Goal: Feedback & Contribution: Leave review/rating

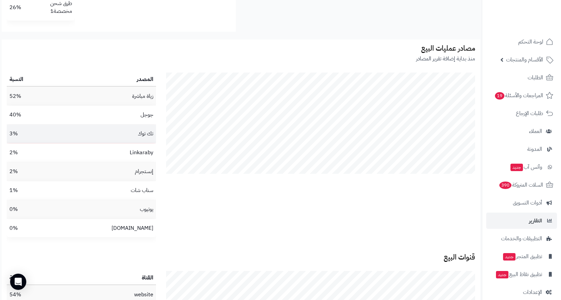
scroll to position [1247, 0]
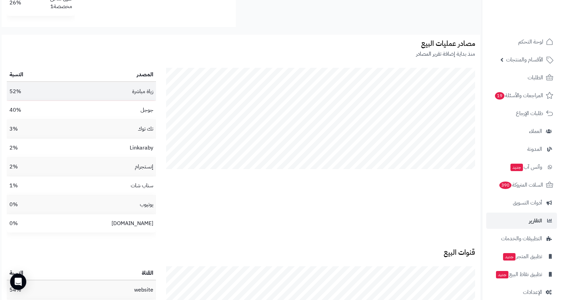
click at [59, 95] on td "زياة مباشرة" at bounding box center [103, 91] width 106 height 19
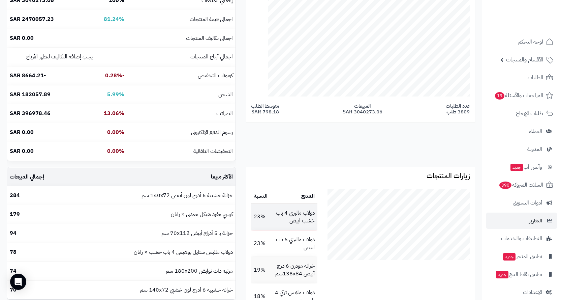
scroll to position [0, 0]
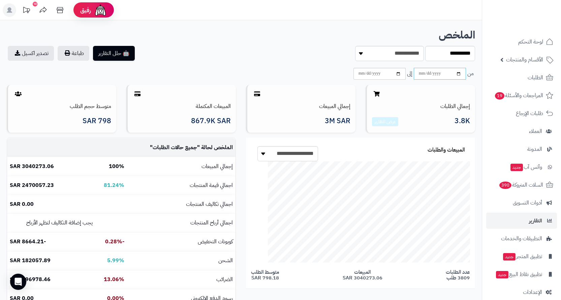
click at [437, 71] on input "**********" at bounding box center [440, 74] width 52 height 12
click at [459, 72] on input "**********" at bounding box center [440, 74] width 52 height 12
type input "**********"
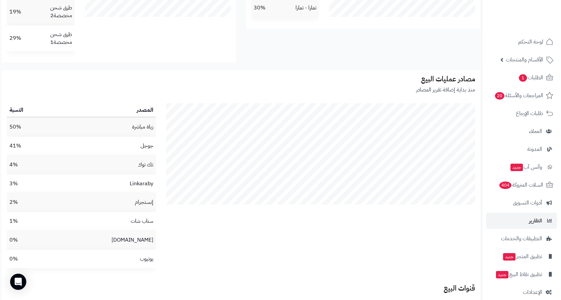
scroll to position [1179, 0]
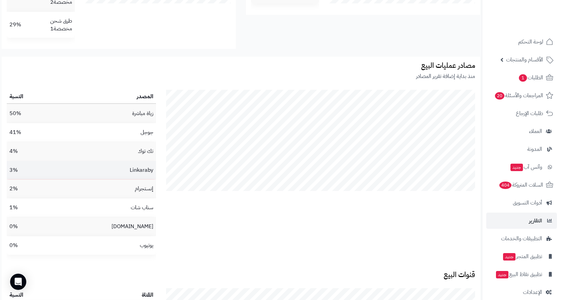
click at [96, 172] on td "Linkaraby" at bounding box center [103, 170] width 106 height 19
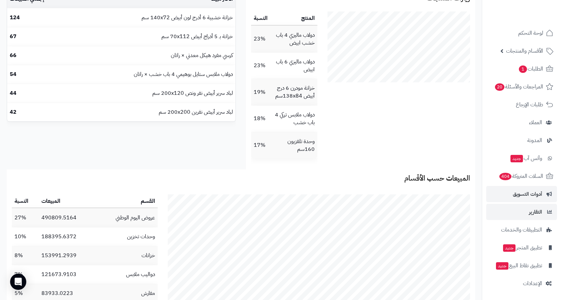
scroll to position [344, 0]
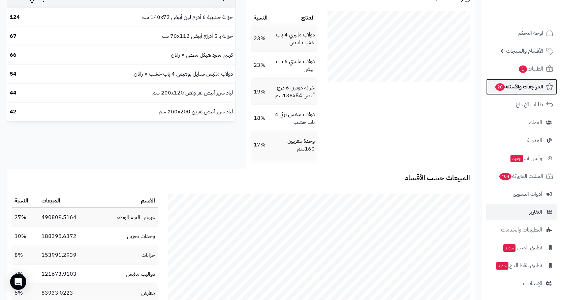
click at [531, 88] on span "المراجعات والأسئلة 20" at bounding box center [519, 86] width 49 height 9
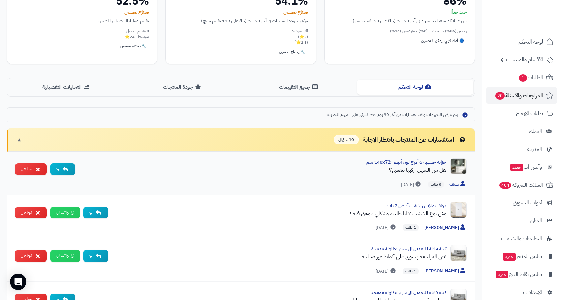
scroll to position [101, 0]
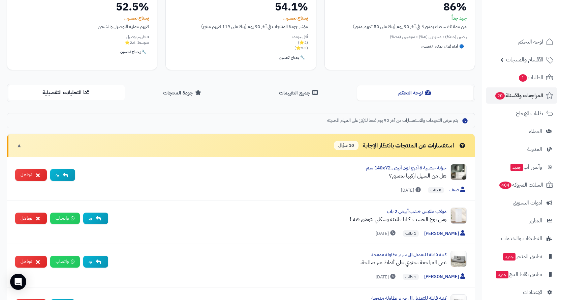
click at [59, 89] on button "التحليلات التفصيلية" at bounding box center [66, 92] width 116 height 15
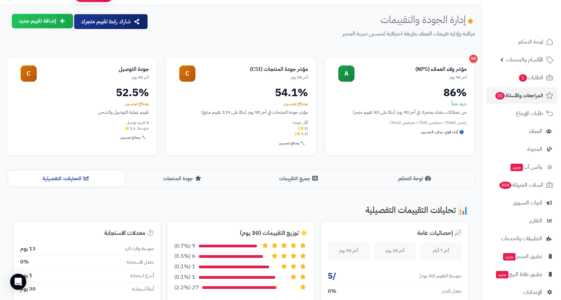
scroll to position [4, 0]
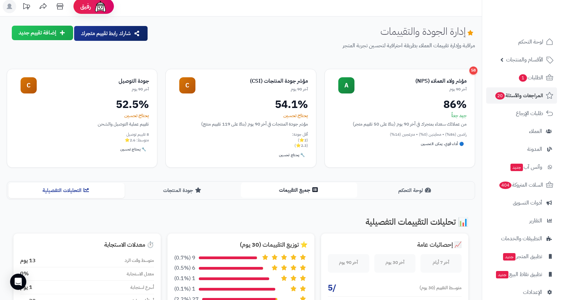
click at [302, 193] on button "جميع التقييمات" at bounding box center [299, 189] width 116 height 15
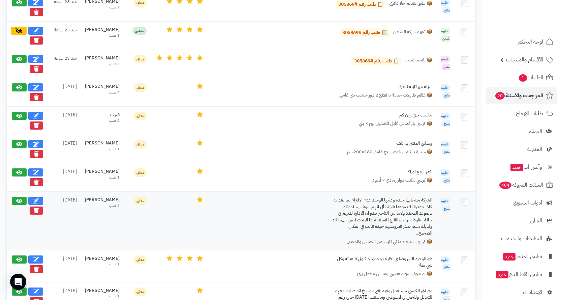
scroll to position [374, 0]
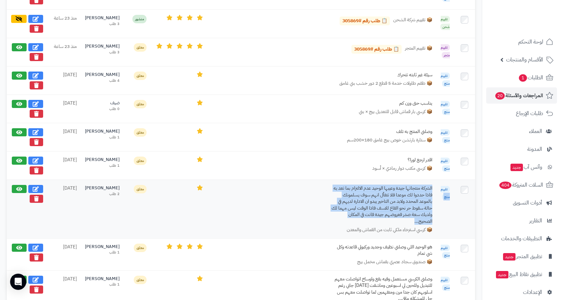
drag, startPoint x: 414, startPoint y: 222, endPoint x: 438, endPoint y: 186, distance: 43.1
click at [438, 186] on tr "تقييم منتج الشركة منتجاتها جيدة وعيبها الوحيد عدم الالتزام بما تعد به فاذا حددو…" at bounding box center [241, 208] width 468 height 59
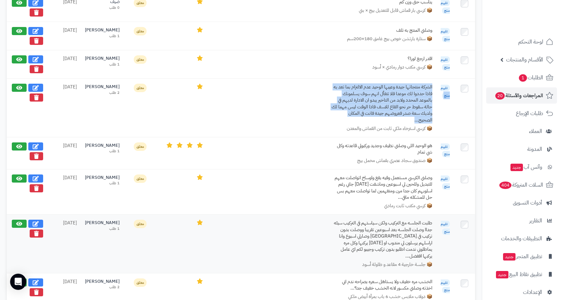
scroll to position [509, 0]
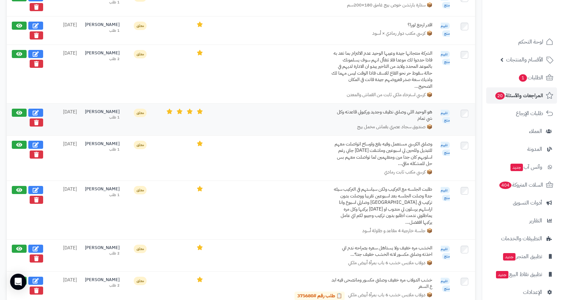
click at [389, 111] on div "هو الوحيد اللي وصلني نظيف وجديد وركبولي قاعدته وكل شي تمام" at bounding box center [381, 115] width 101 height 13
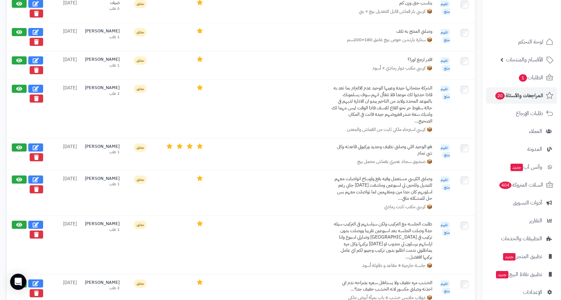
scroll to position [469, 0]
